Goal: Task Accomplishment & Management: Manage account settings

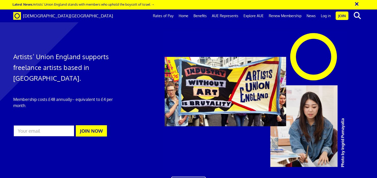
scroll to position [0, 3]
click at [326, 18] on link "Log in" at bounding box center [326, 15] width 15 height 13
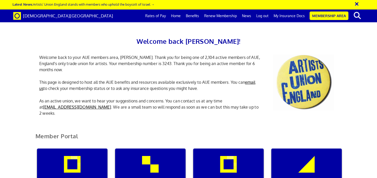
scroll to position [48, 0]
click at [89, 148] on div "Manage my membership" at bounding box center [72, 172] width 71 height 49
